Goal: Information Seeking & Learning: Learn about a topic

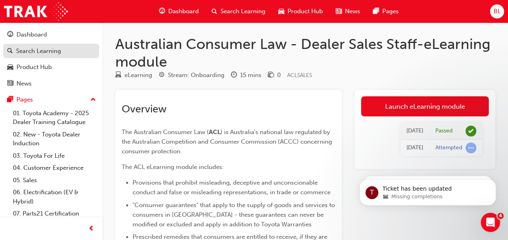
click at [32, 52] on div "Search Learning" at bounding box center [38, 51] width 45 height 9
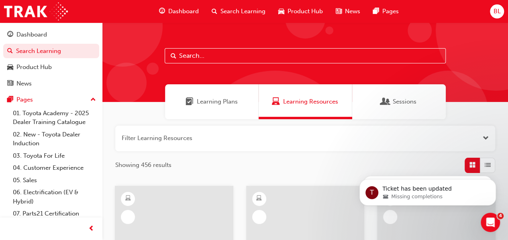
click at [194, 55] on input "text" at bounding box center [305, 55] width 281 height 15
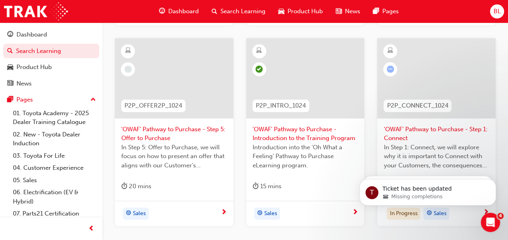
scroll to position [361, 0]
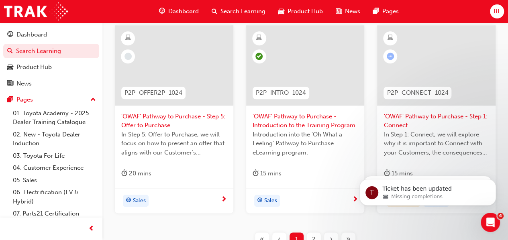
type input "pathway"
click at [436, 128] on span "'OWAF' Pathway to Purchase - Step 1: Connect" at bounding box center [436, 121] width 106 height 18
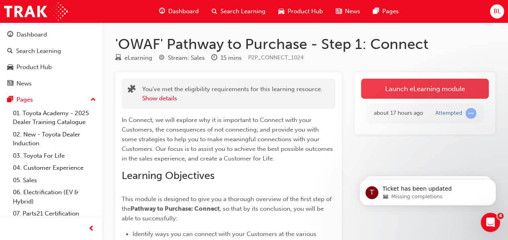
click at [415, 90] on link "Launch eLearning module" at bounding box center [425, 89] width 128 height 20
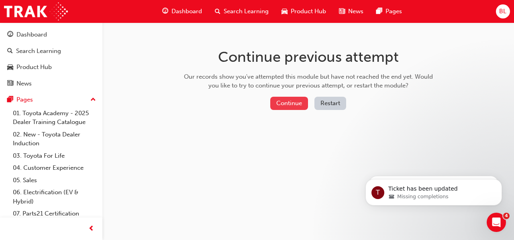
click at [283, 102] on button "Continue" at bounding box center [289, 103] width 38 height 13
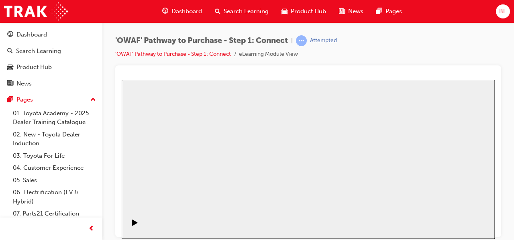
drag, startPoint x: 316, startPoint y: 161, endPoint x: 311, endPoint y: 160, distance: 4.5
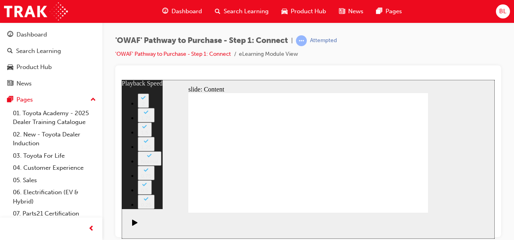
type input "76"
